Goal: Task Accomplishment & Management: Complete application form

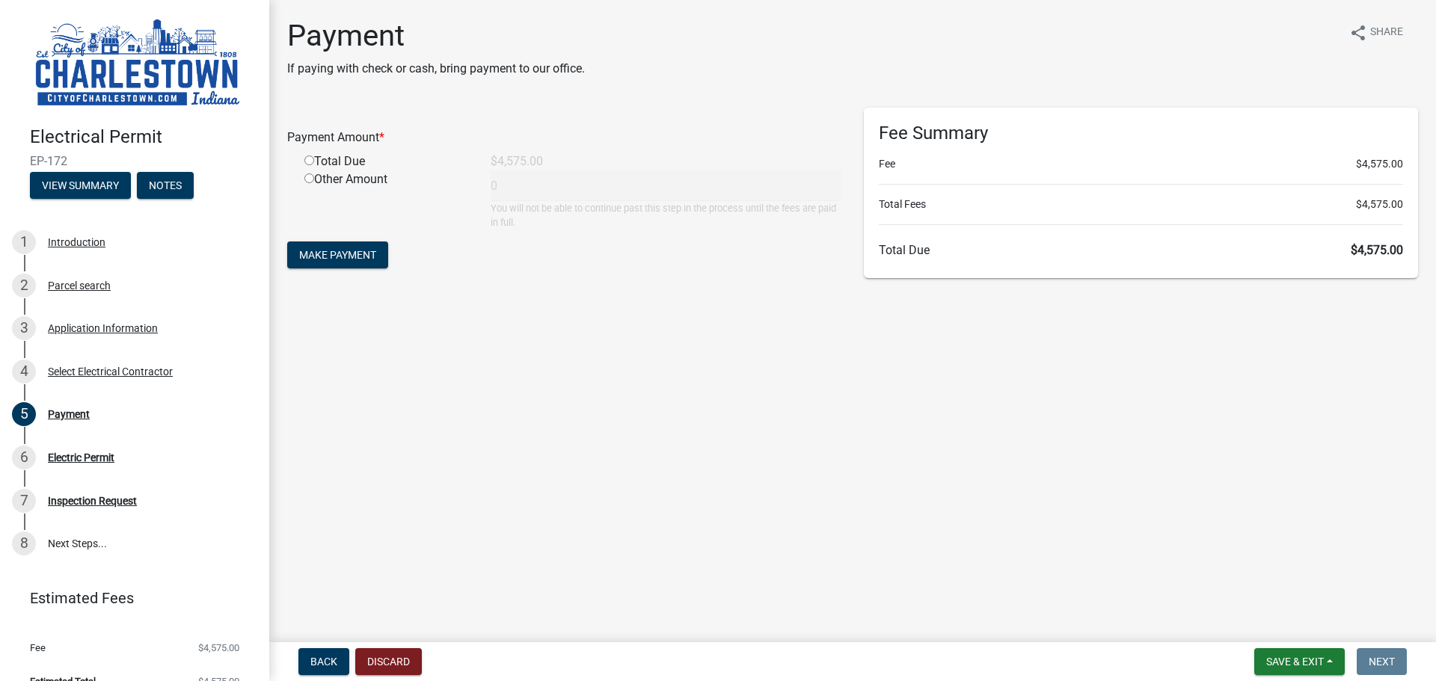
click at [310, 162] on input "radio" at bounding box center [309, 161] width 10 height 10
radio input "true"
type input "4575"
click at [372, 257] on span "Make Payment" at bounding box center [337, 255] width 77 height 12
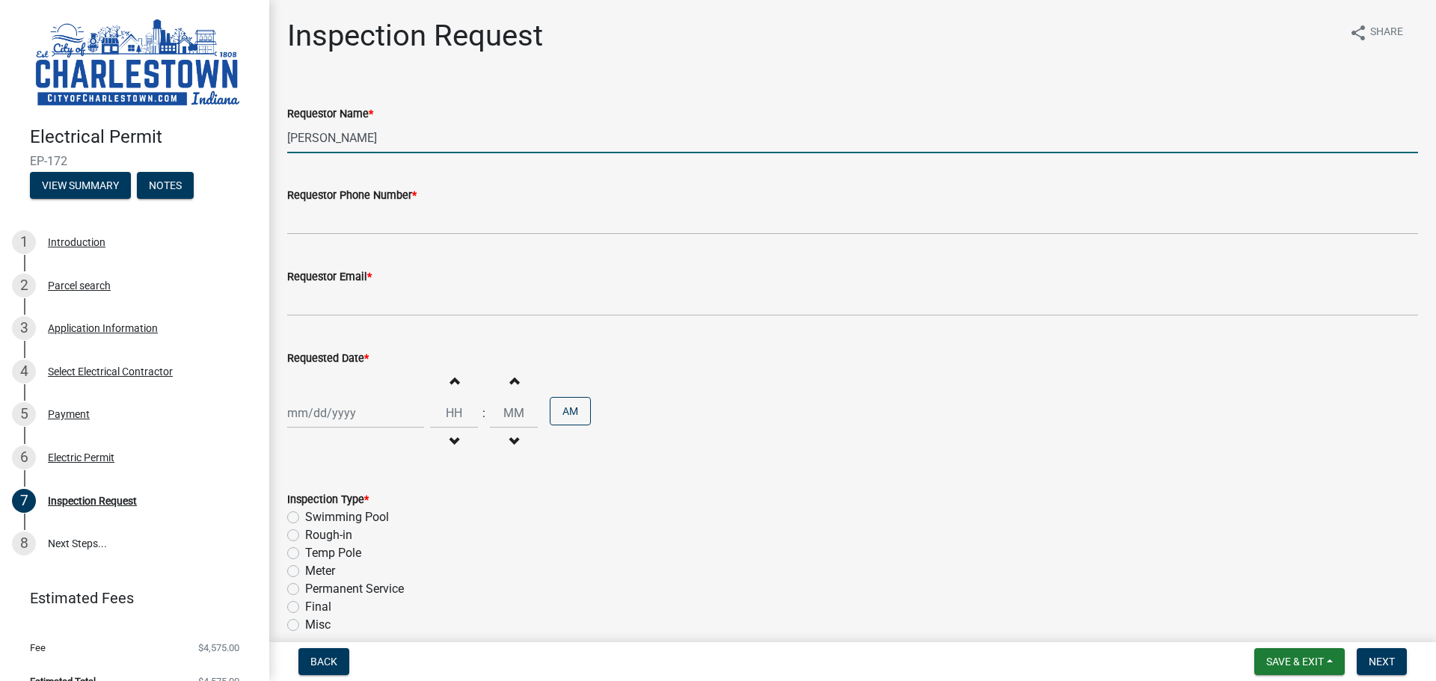
drag, startPoint x: 397, startPoint y: 143, endPoint x: 248, endPoint y: 148, distance: 149.7
click at [248, 148] on div "Electrical Permit EP-172 View Summary Notes 1 Introduction 2 Parcel search 3 Ap…" at bounding box center [718, 340] width 1436 height 681
type input "[PERSON_NAME]- GoodFellas Electric Onsite Employee"
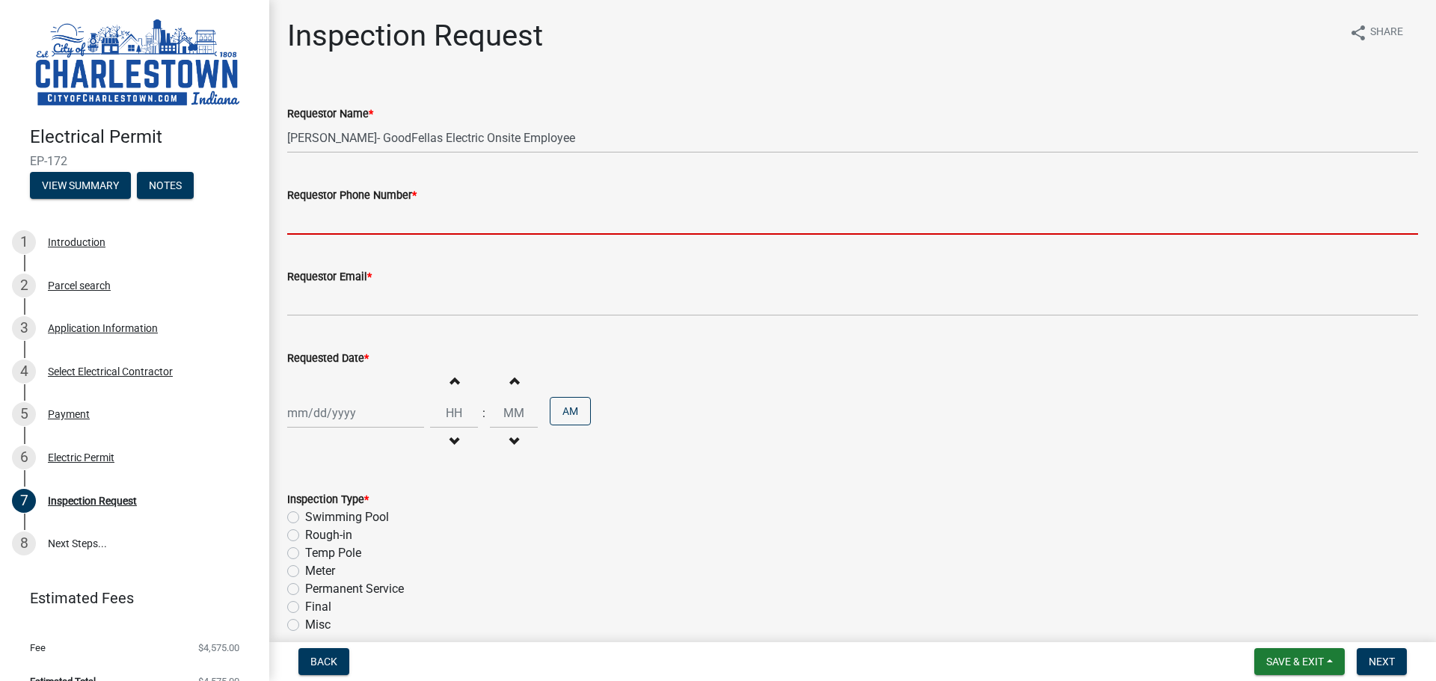
click at [406, 230] on input "Requestor Phone Number *" at bounding box center [852, 219] width 1131 height 31
click at [344, 222] on input "Requestor Phone Number *" at bounding box center [852, 219] width 1131 height 31
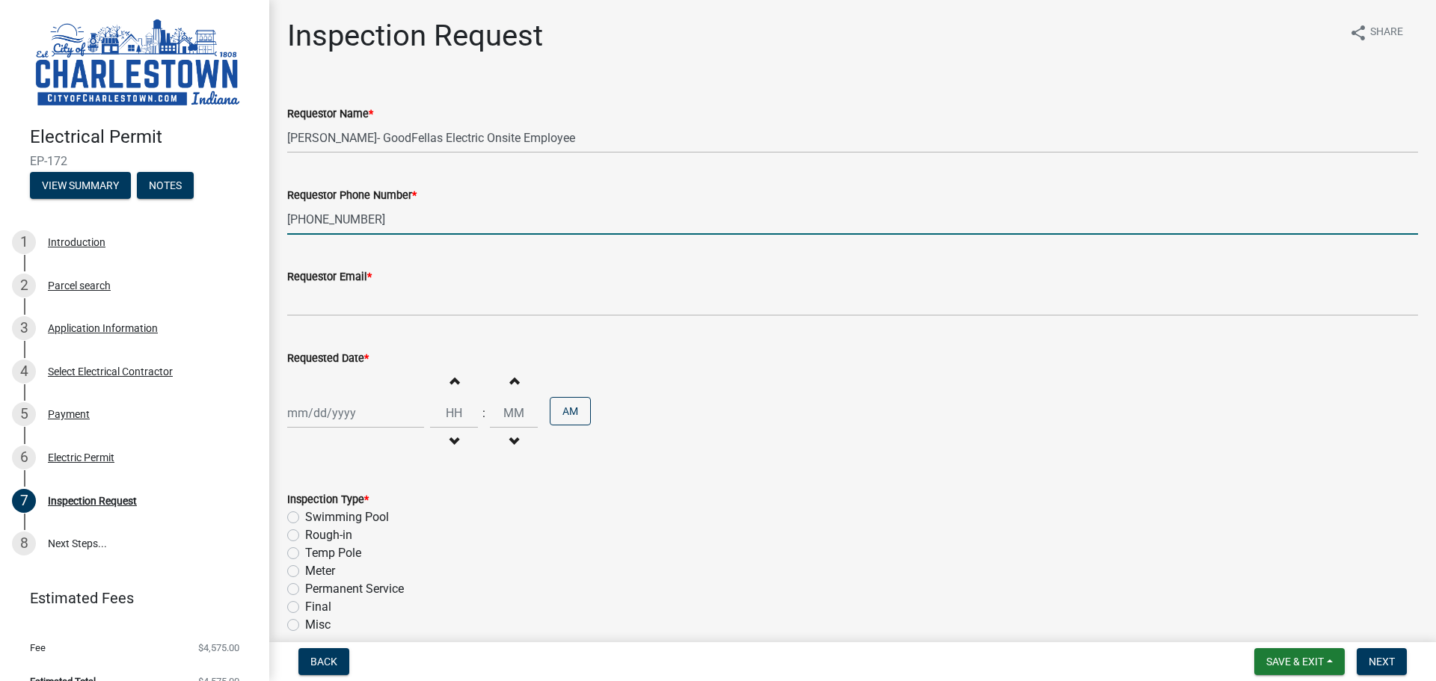
type input "[PHONE_NUMBER]"
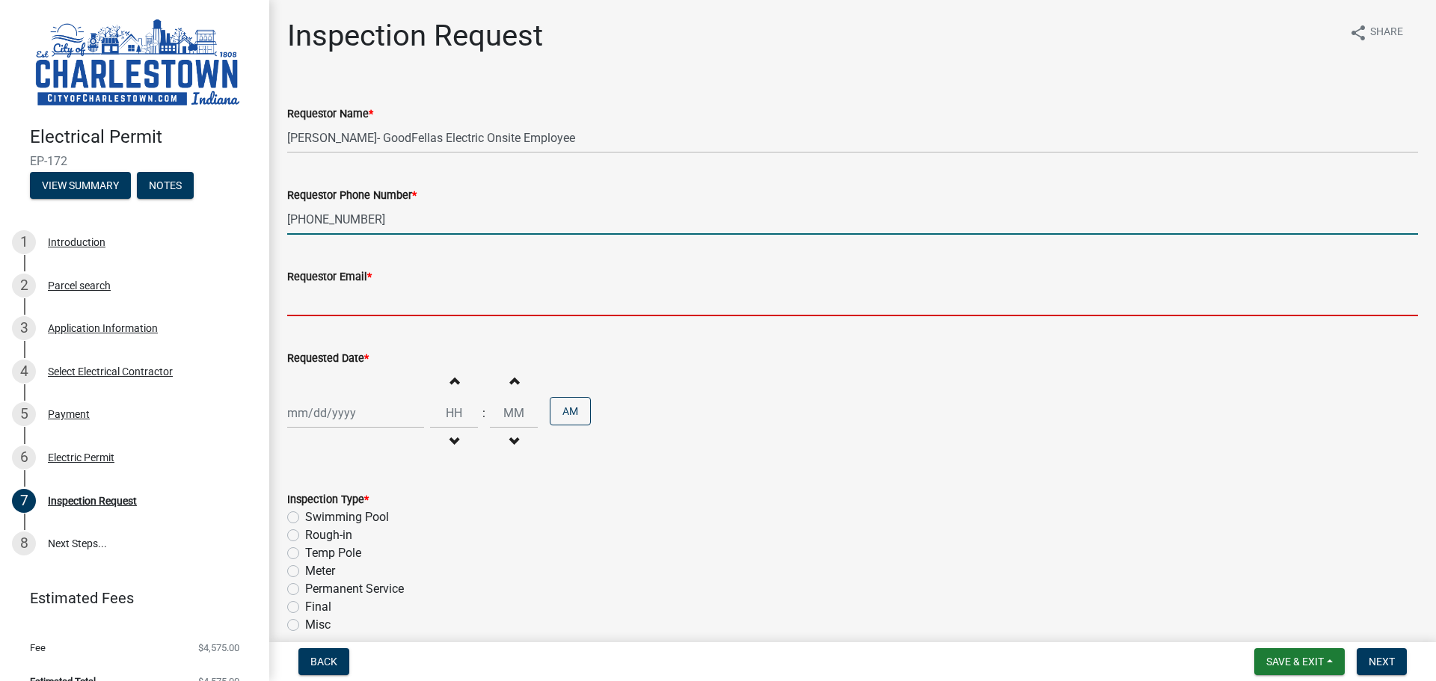
click at [476, 296] on input "Requestor Email *" at bounding box center [852, 301] width 1131 height 31
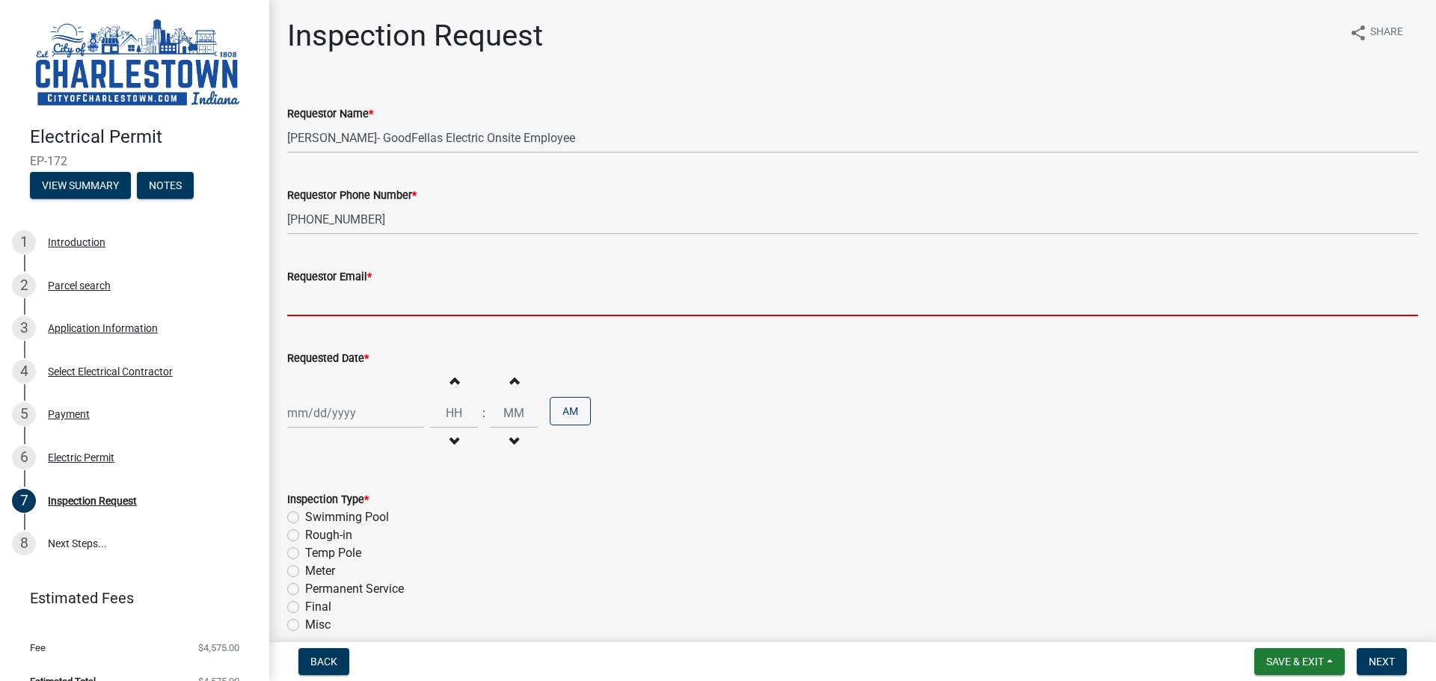
type input "[EMAIL_ADDRESS][DOMAIN_NAME]"
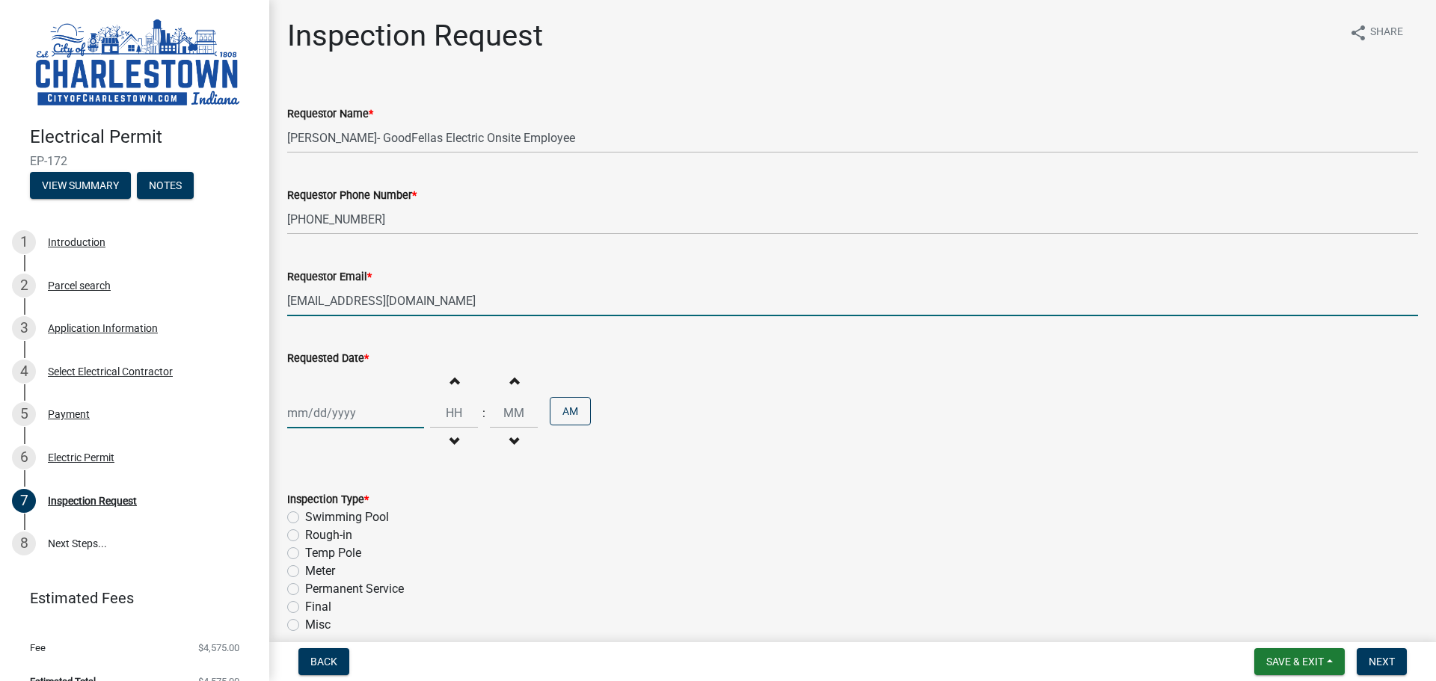
click at [358, 418] on div at bounding box center [355, 413] width 137 height 31
select select "8"
select select "2025"
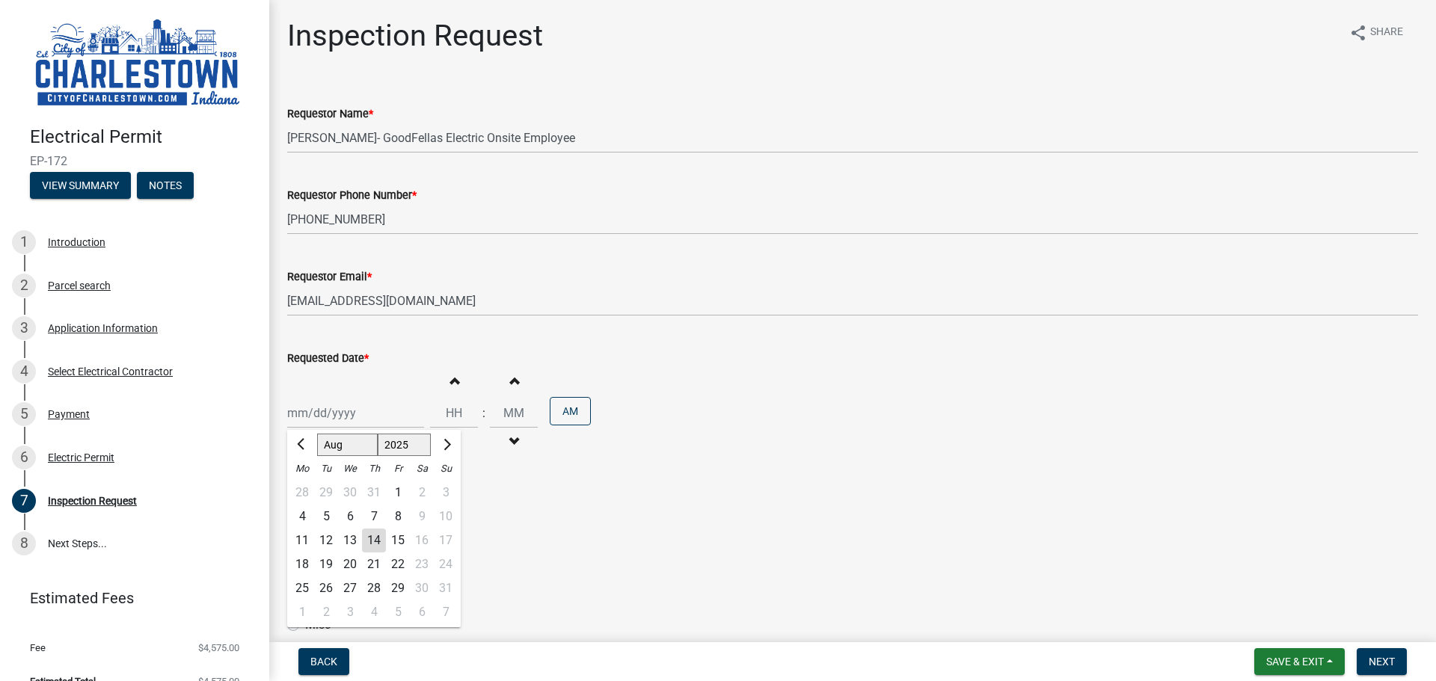
click at [392, 536] on div "15" at bounding box center [398, 541] width 24 height 24
type input "[DATE]"
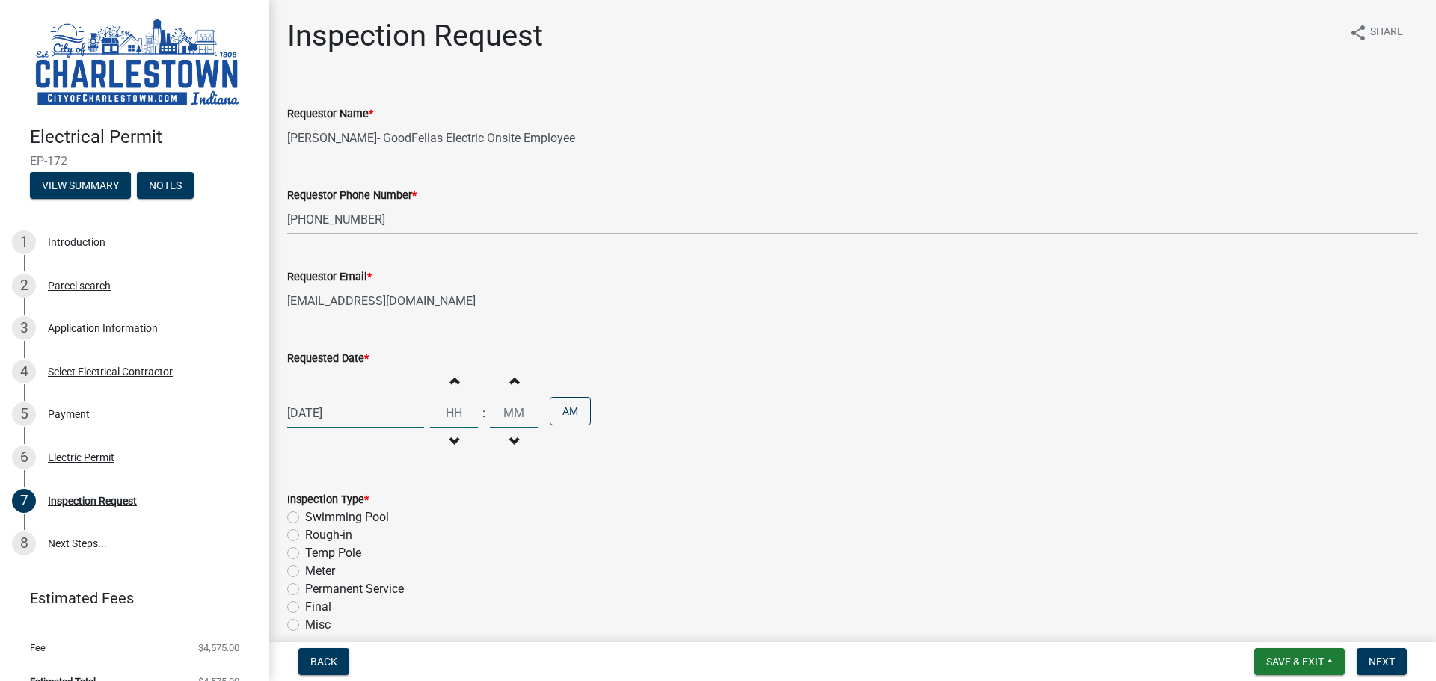
click at [439, 406] on input "Hours" at bounding box center [454, 413] width 48 height 31
click at [443, 384] on button "Increment hours" at bounding box center [453, 380] width 31 height 27
type input "01"
type input "00"
click at [450, 392] on button "Increment hours" at bounding box center [453, 380] width 31 height 27
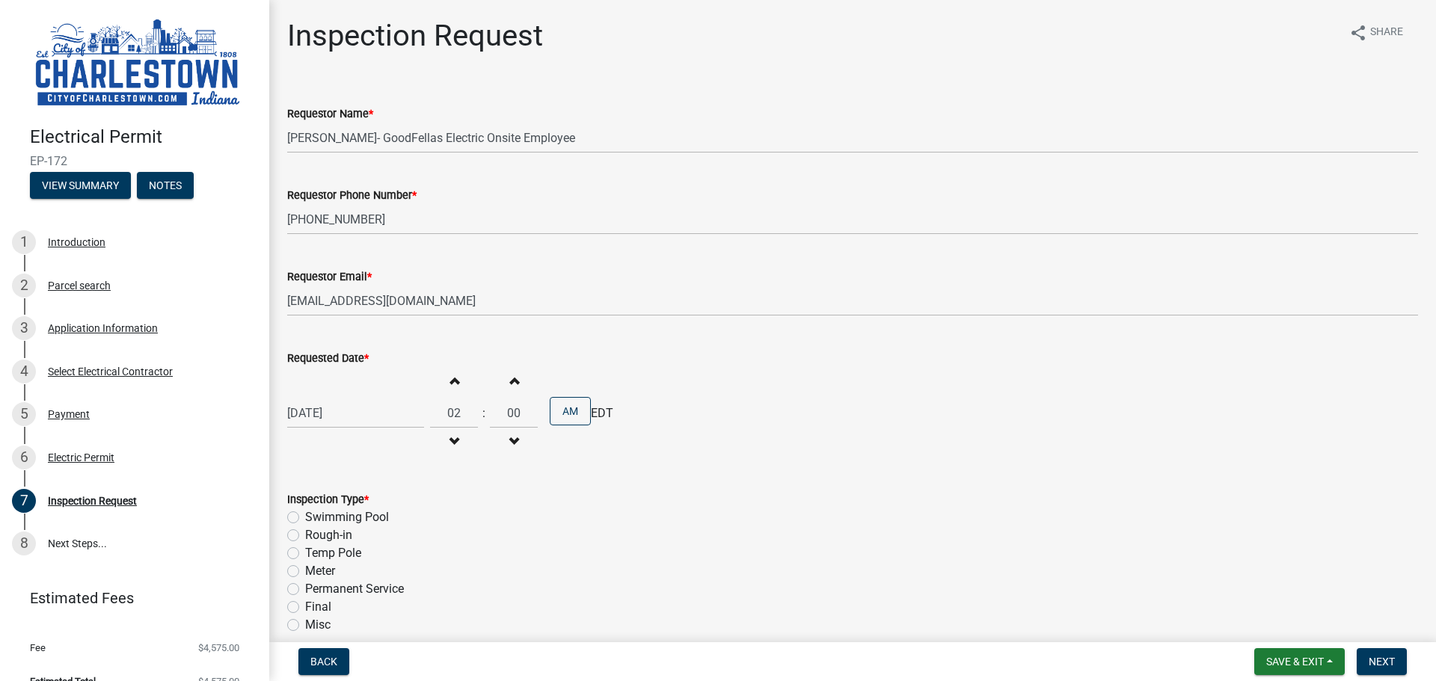
click at [450, 392] on button "Increment hours" at bounding box center [453, 380] width 31 height 27
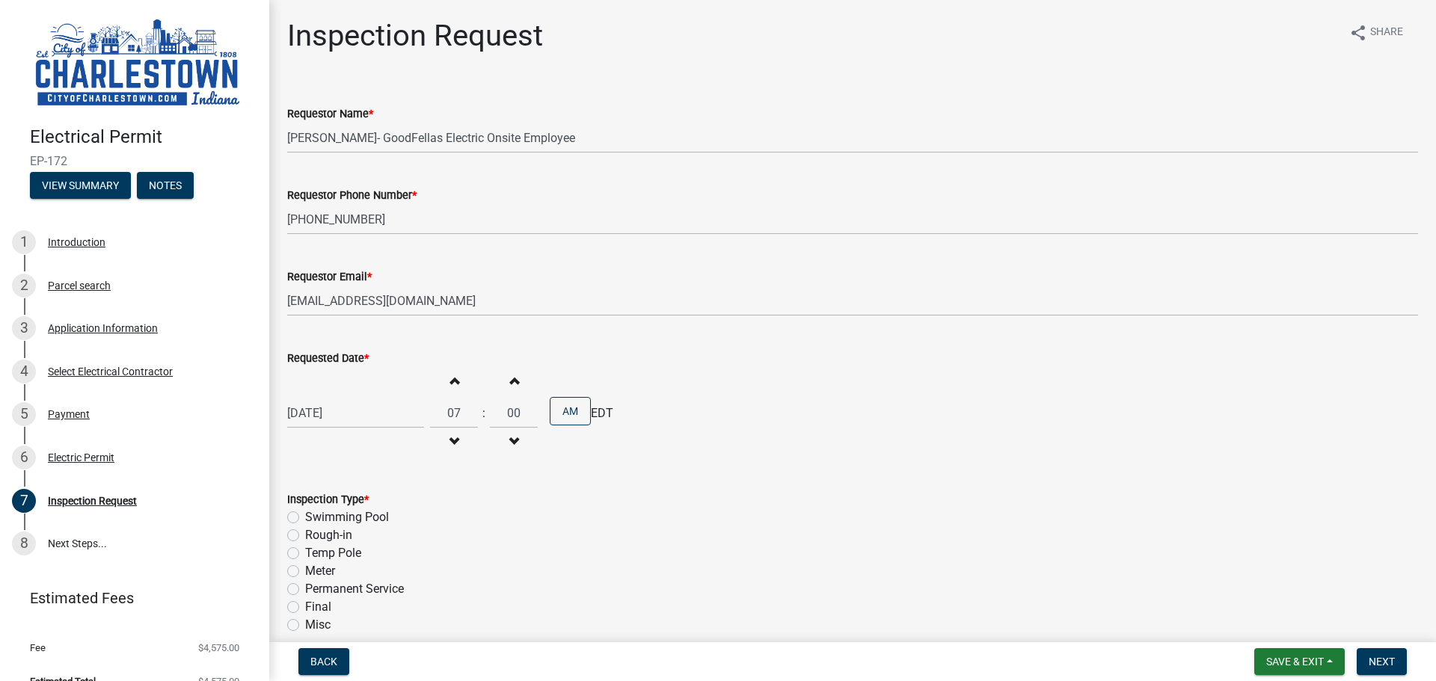
click at [450, 392] on button "Increment hours" at bounding box center [453, 380] width 31 height 27
click at [450, 436] on span "button" at bounding box center [453, 442] width 7 height 12
type input "07"
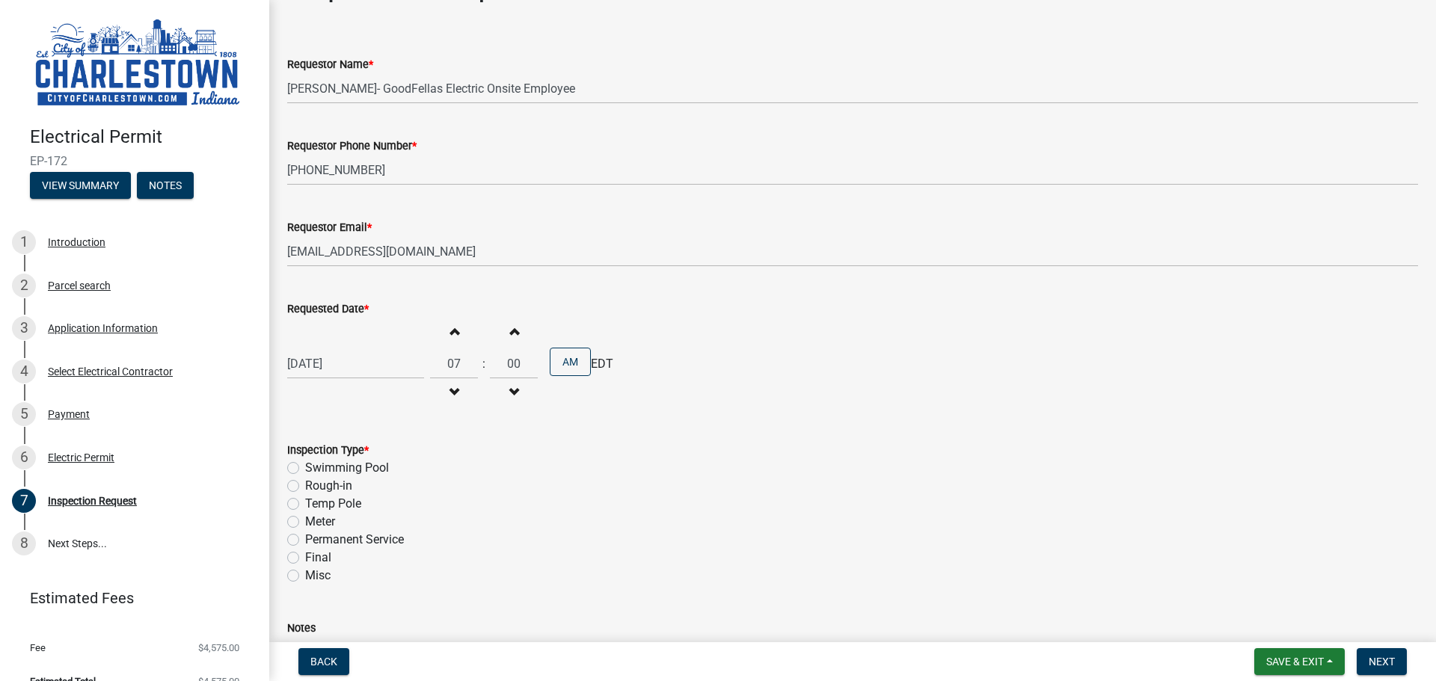
scroll to position [75, 0]
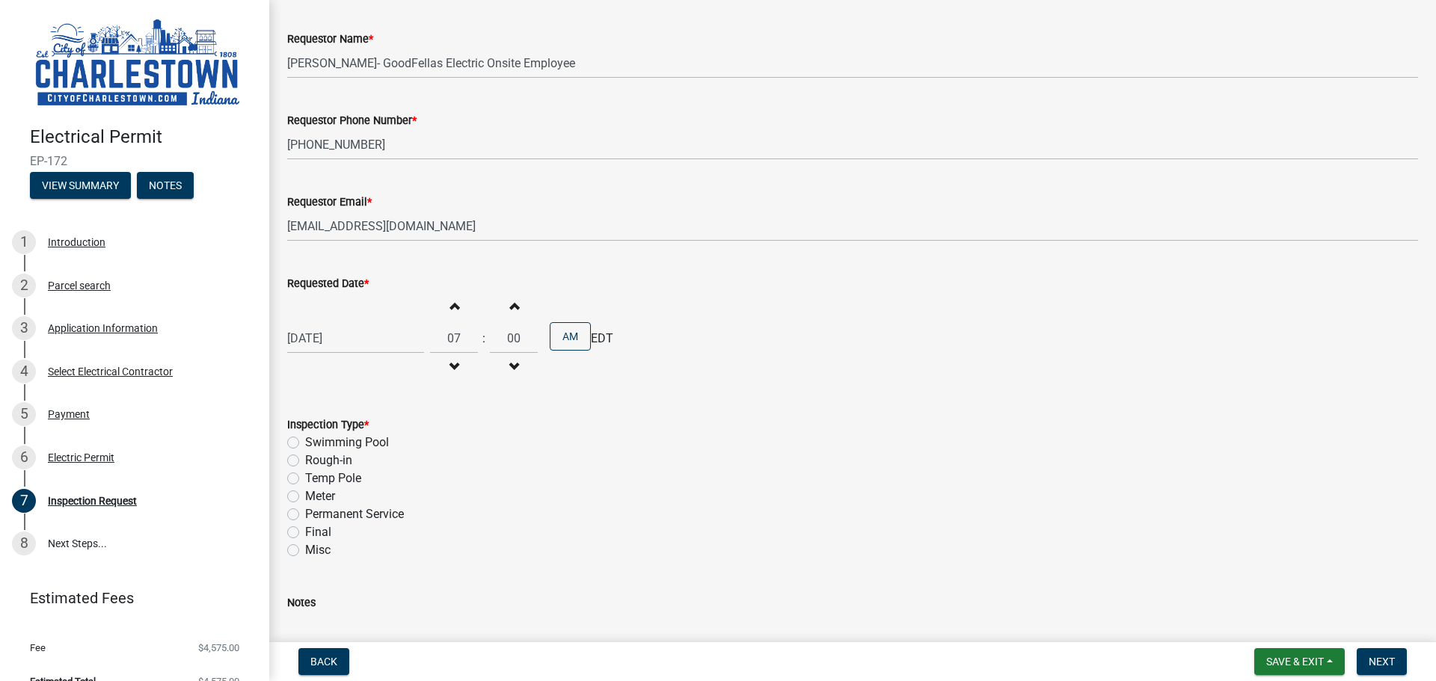
click at [305, 498] on label "Meter" at bounding box center [320, 497] width 30 height 18
click at [305, 497] on input "Meter" at bounding box center [310, 493] width 10 height 10
radio input "true"
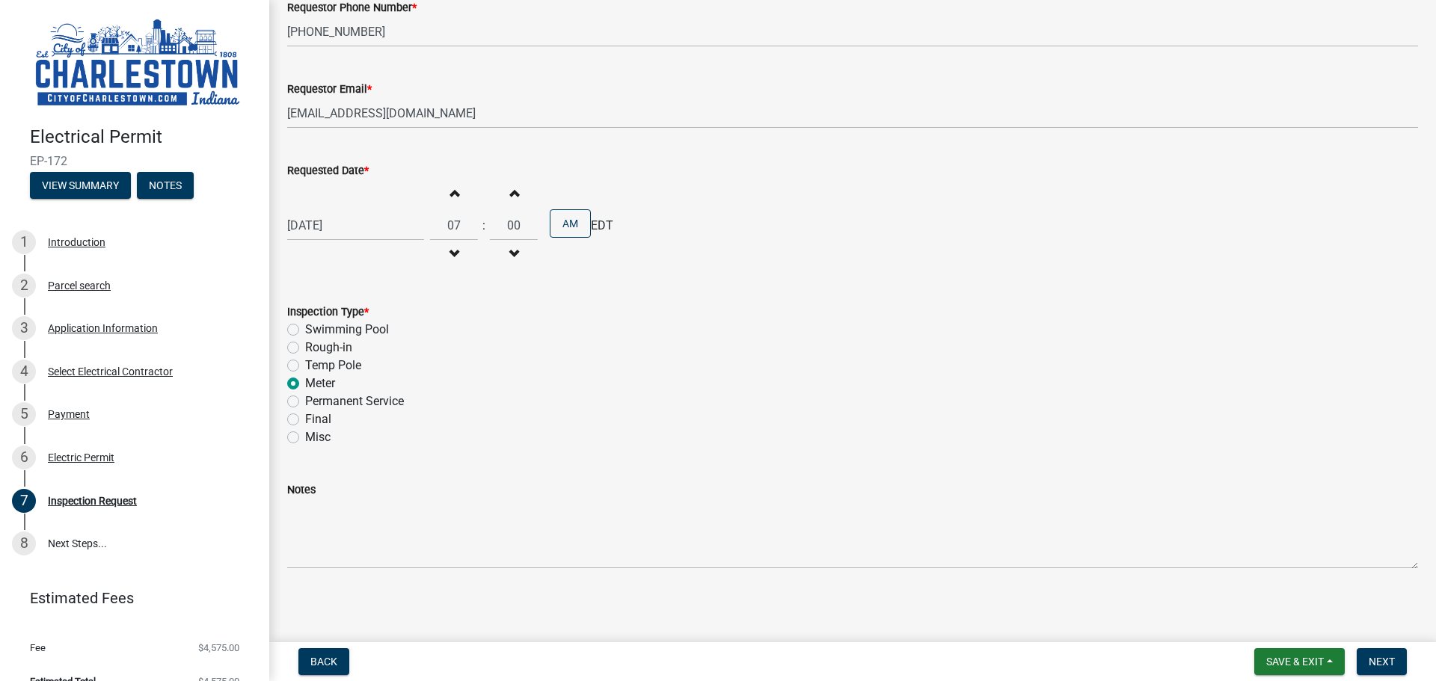
scroll to position [191, 0]
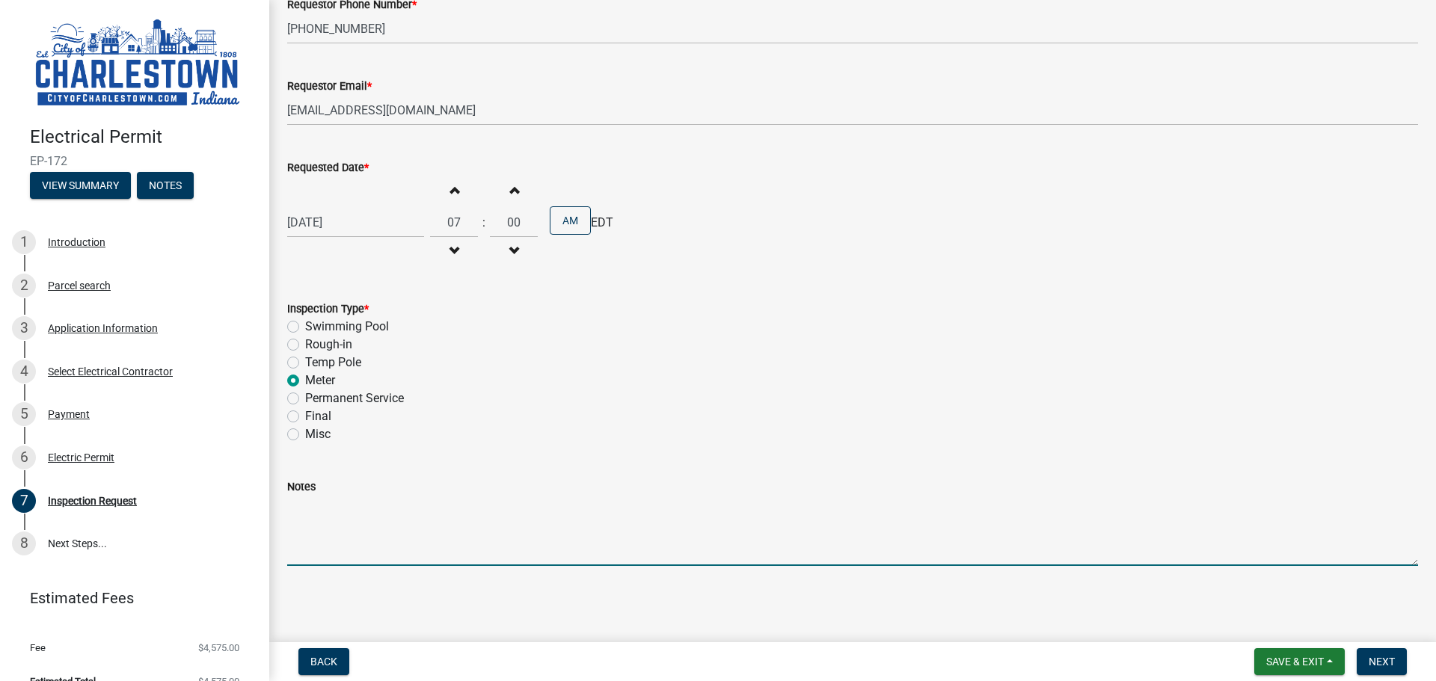
click at [337, 536] on textarea "Notes" at bounding box center [852, 531] width 1131 height 70
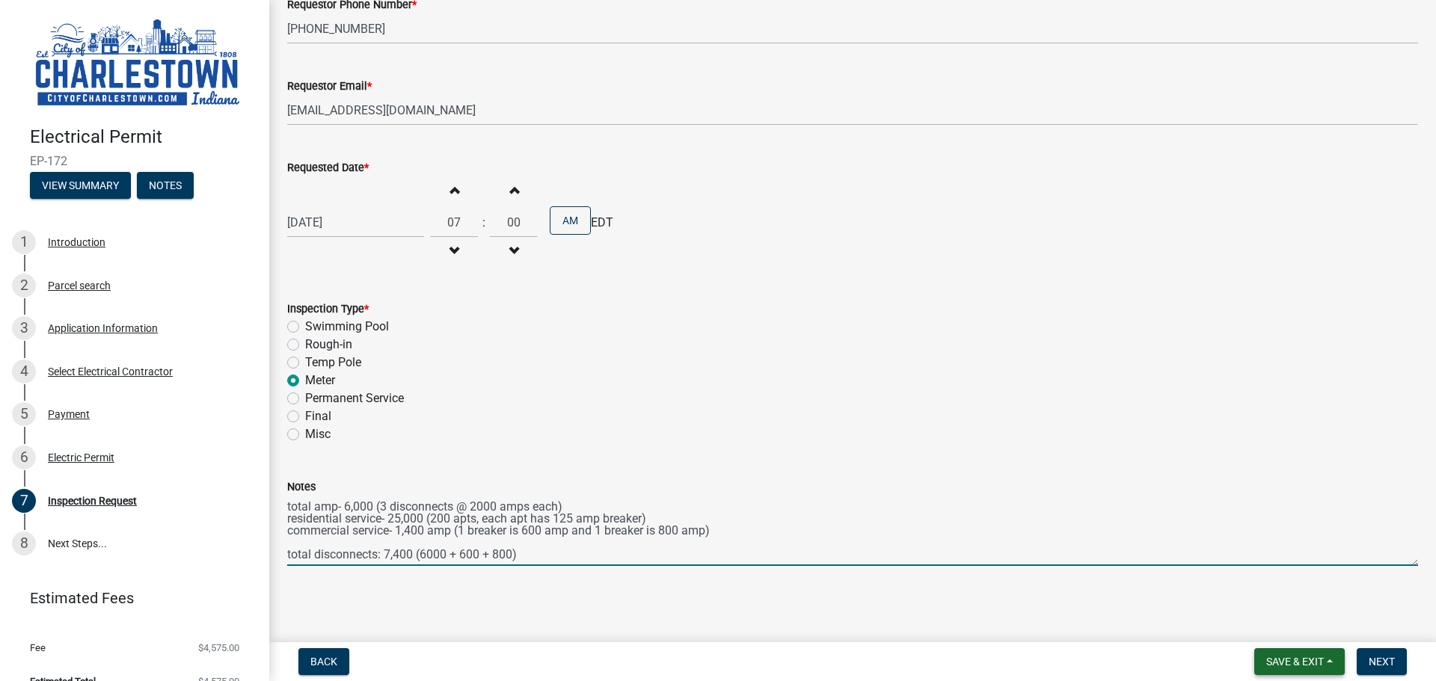
type textarea "Building 3 total amp- 6,000 (3 disconnects @ 2000 amps each) residential servic…"
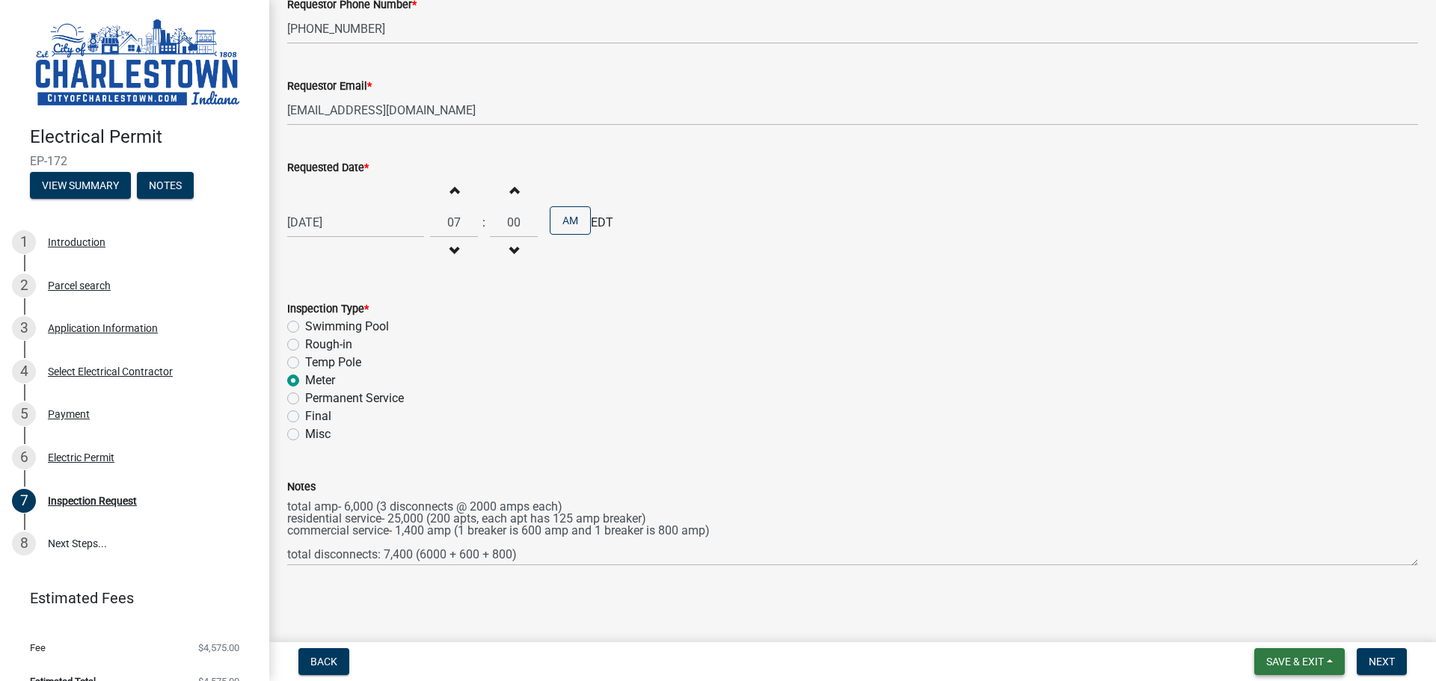
click at [1300, 663] on span "Save & Exit" at bounding box center [1295, 662] width 58 height 12
click at [1263, 571] on button "Save" at bounding box center [1285, 587] width 120 height 36
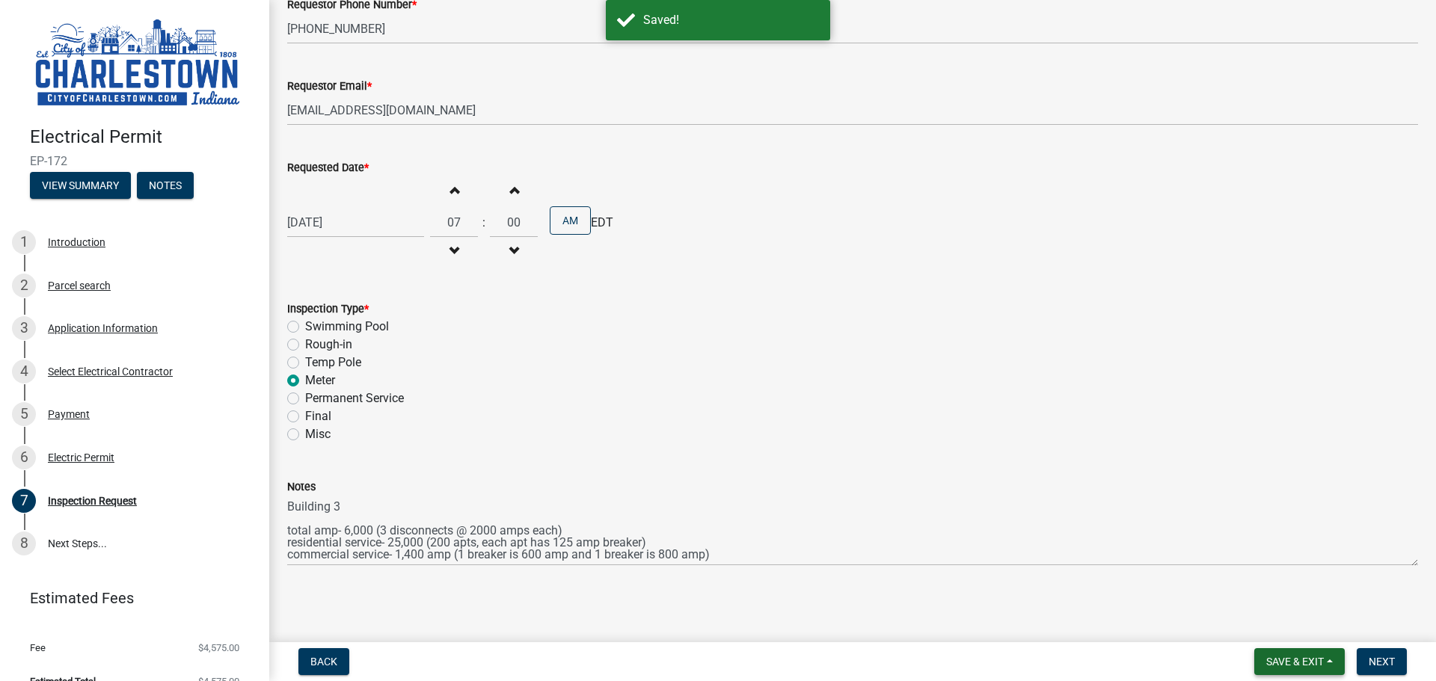
click at [1271, 669] on button "Save & Exit" at bounding box center [1299, 661] width 91 height 27
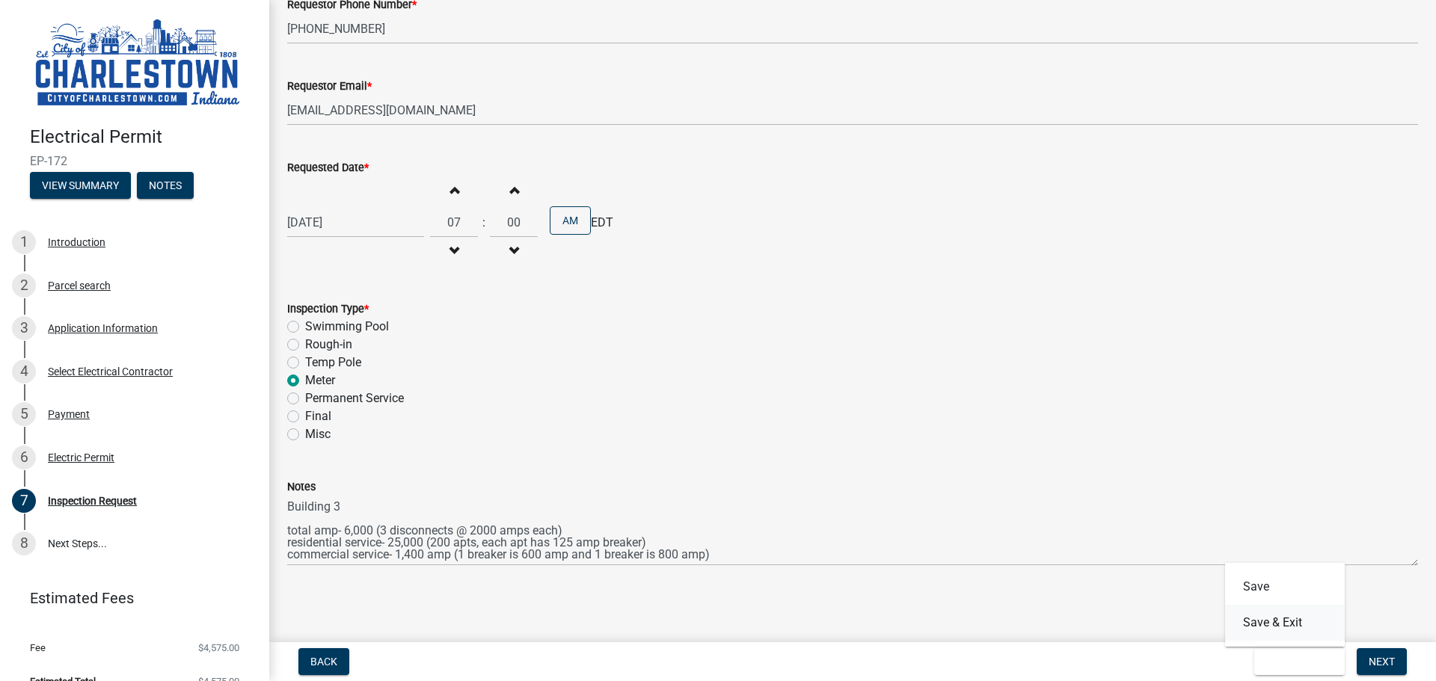
click at [1273, 629] on button "Save & Exit" at bounding box center [1285, 623] width 120 height 36
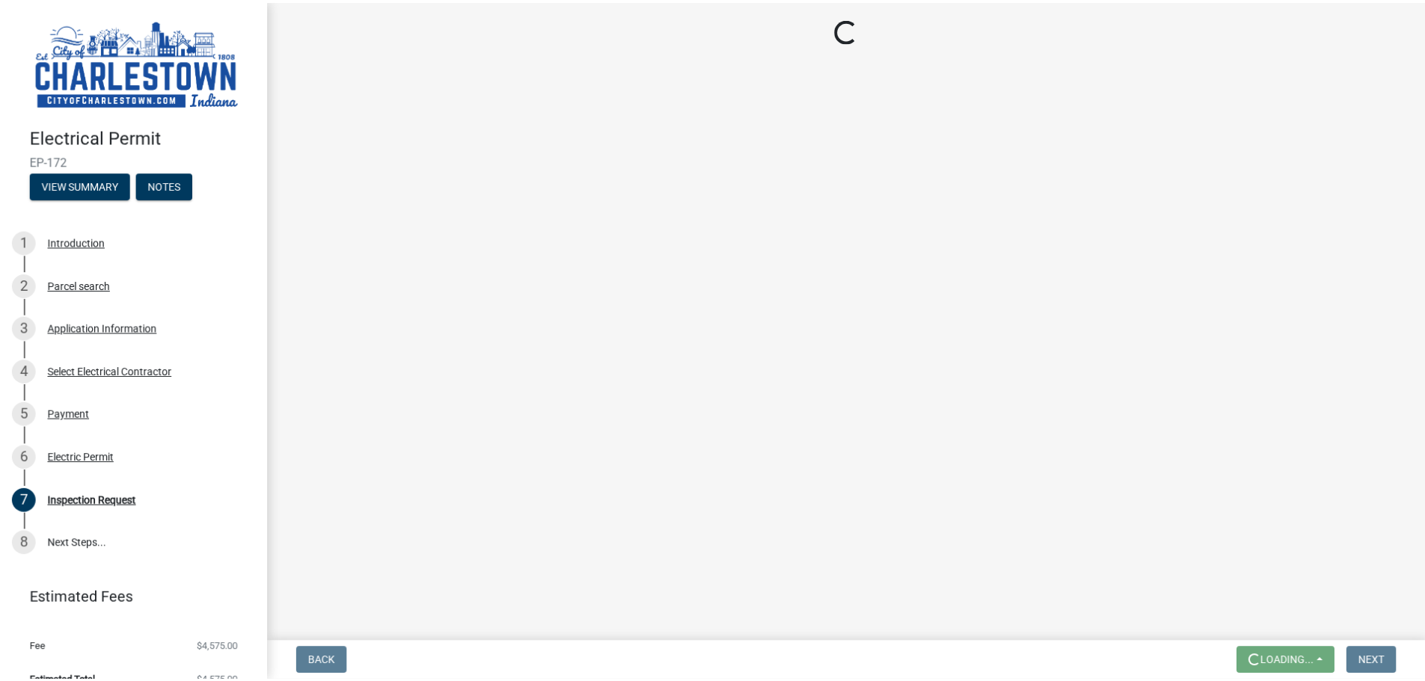
scroll to position [0, 0]
